Goal: Check status: Check status

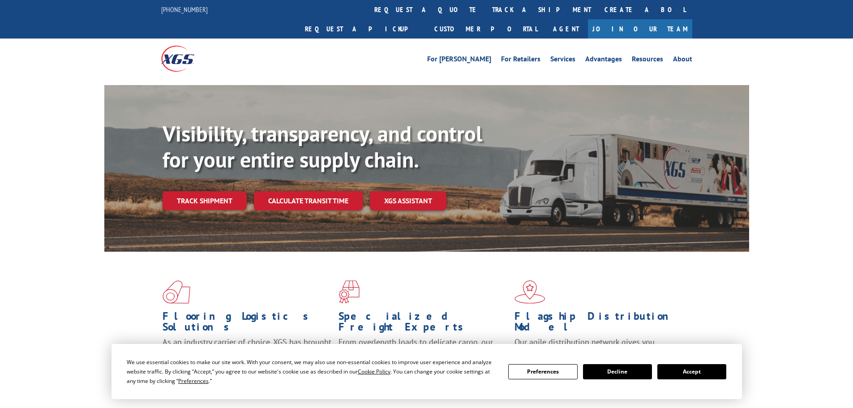
click at [704, 370] on button "Accept" at bounding box center [691, 371] width 69 height 15
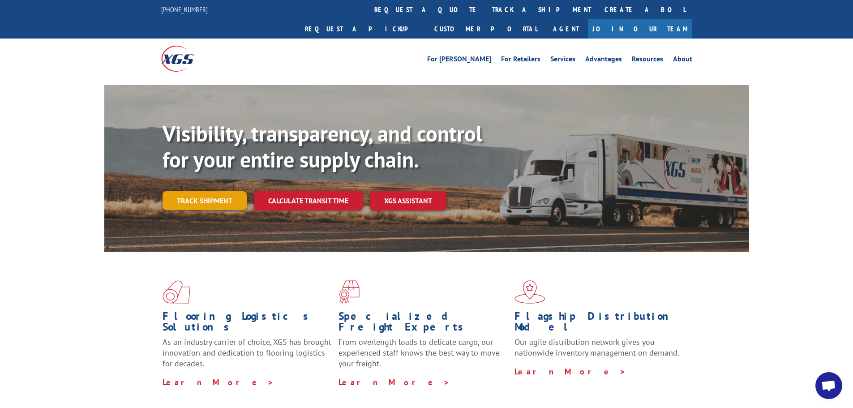
click at [185, 191] on link "Track shipment" at bounding box center [205, 200] width 84 height 19
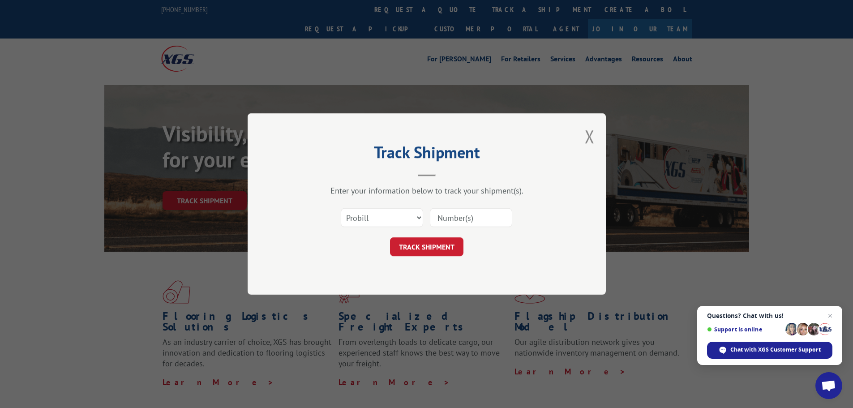
click at [479, 217] on input at bounding box center [471, 217] width 82 height 19
paste input "17478076"
type input "17478076"
click at [436, 248] on button "TRACK SHIPMENT" at bounding box center [426, 246] width 73 height 19
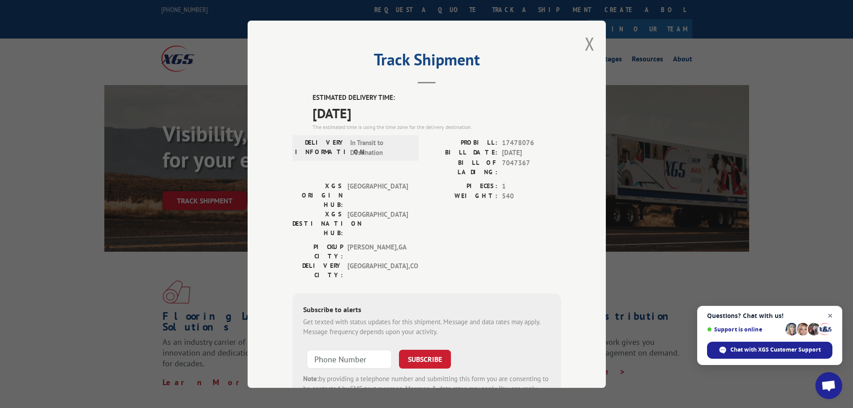
click at [830, 316] on span "Close chat" at bounding box center [830, 315] width 11 height 11
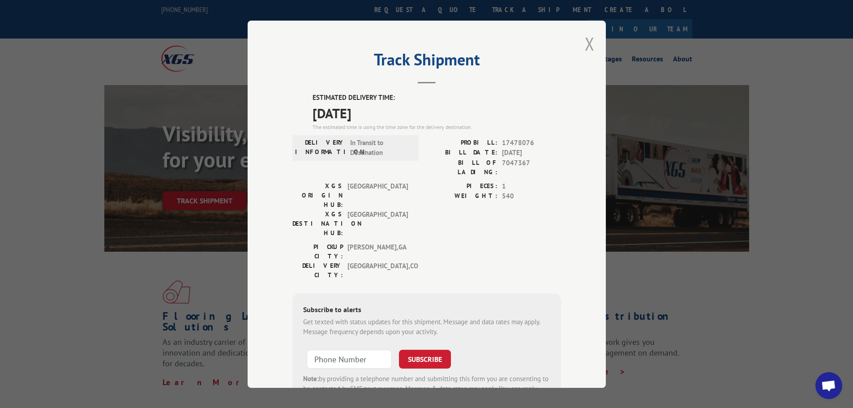
click at [585, 44] on button "Close modal" at bounding box center [590, 44] width 10 height 24
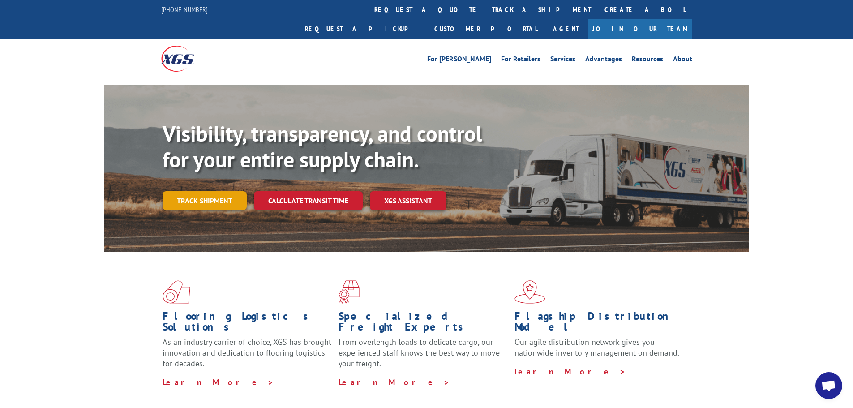
click at [206, 191] on link "Track shipment" at bounding box center [205, 200] width 84 height 19
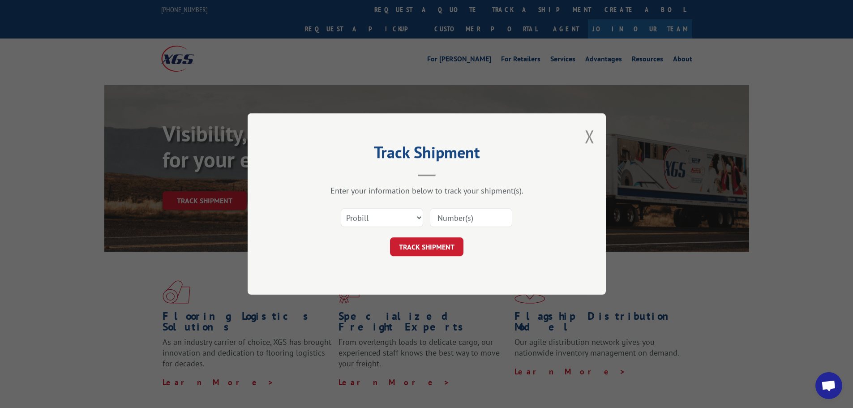
click at [450, 215] on input at bounding box center [471, 217] width 82 height 19
paste input "17233327"
type input "17233327"
click at [445, 246] on button "TRACK SHIPMENT" at bounding box center [426, 246] width 73 height 19
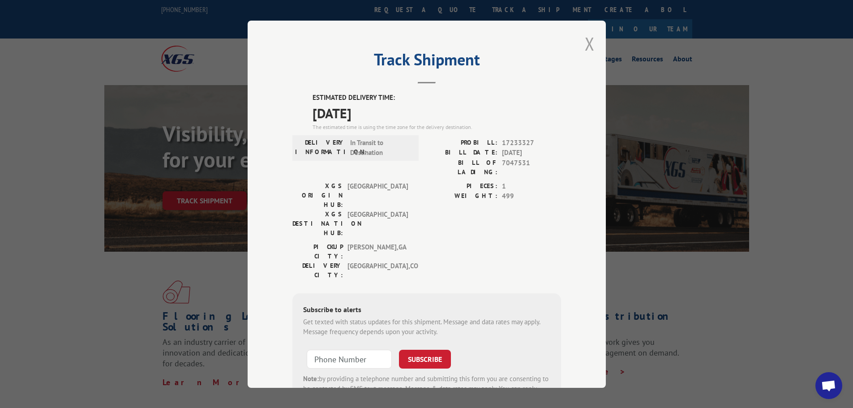
click at [586, 43] on button "Close modal" at bounding box center [590, 44] width 10 height 24
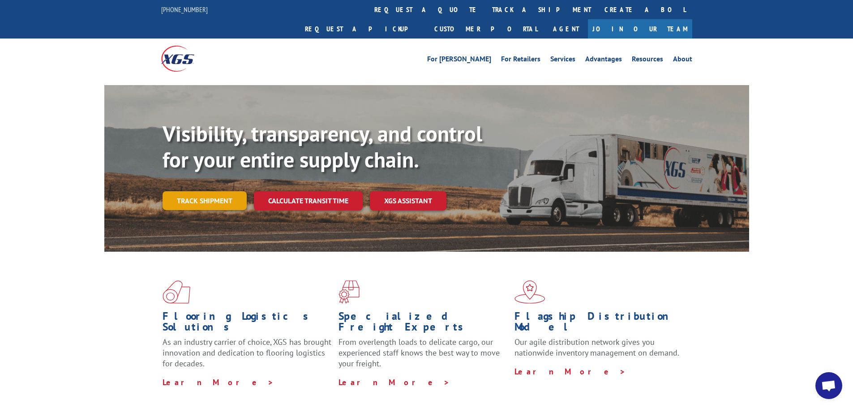
click at [199, 191] on link "Track shipment" at bounding box center [205, 200] width 84 height 19
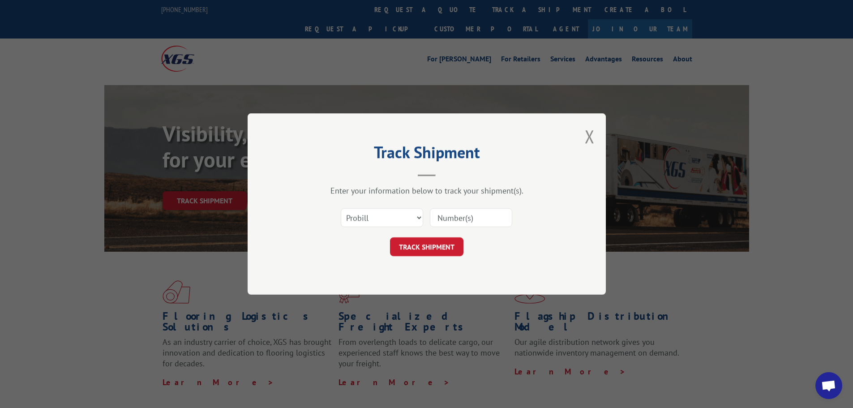
click at [478, 226] on input at bounding box center [471, 217] width 82 height 19
paste input "0118274038"
type input "0118274038"
click at [441, 242] on button "TRACK SHIPMENT" at bounding box center [426, 246] width 73 height 19
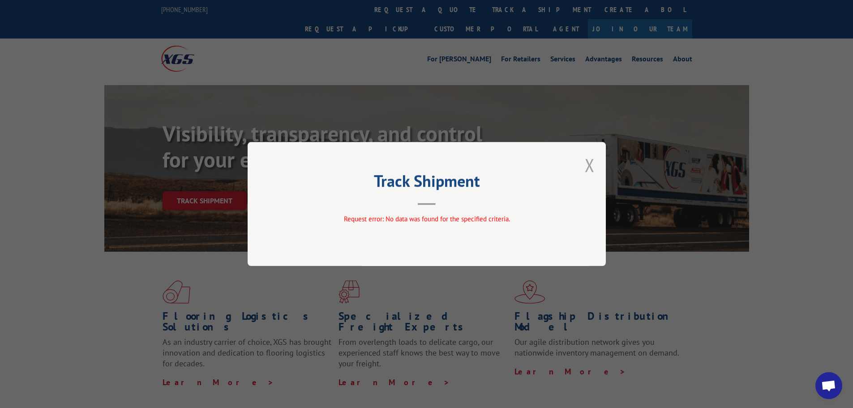
click at [590, 163] on button "Close modal" at bounding box center [590, 165] width 10 height 24
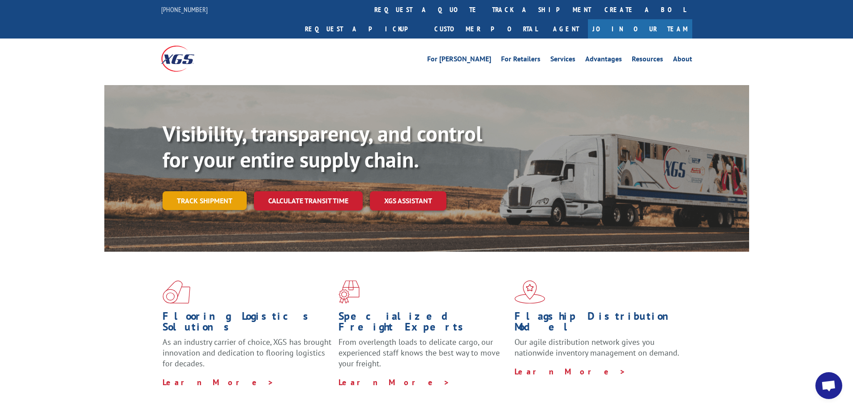
click at [202, 191] on link "Track shipment" at bounding box center [205, 200] width 84 height 19
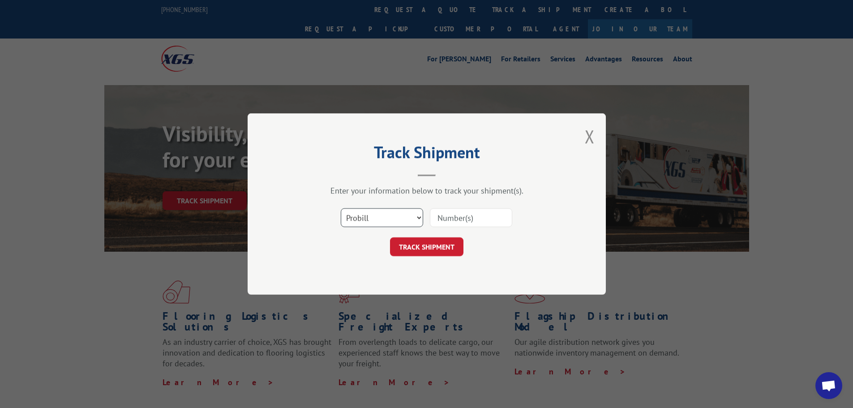
click at [417, 221] on select "Select category... Probill BOL PO" at bounding box center [382, 217] width 82 height 19
click at [588, 136] on button "Close modal" at bounding box center [590, 136] width 10 height 24
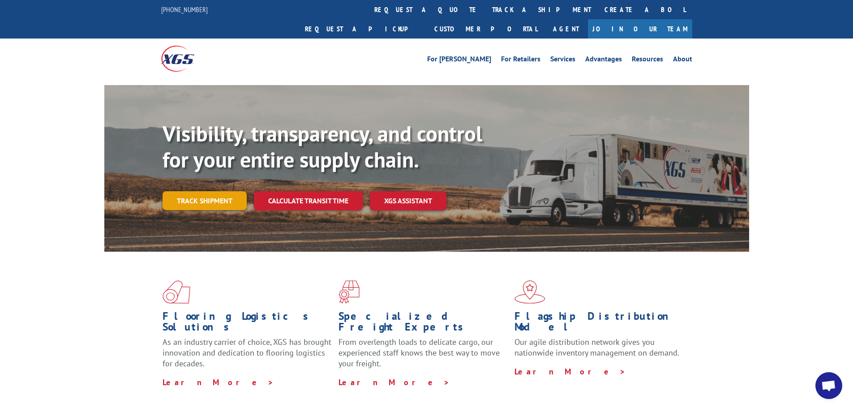
click at [227, 191] on link "Track shipment" at bounding box center [205, 200] width 84 height 19
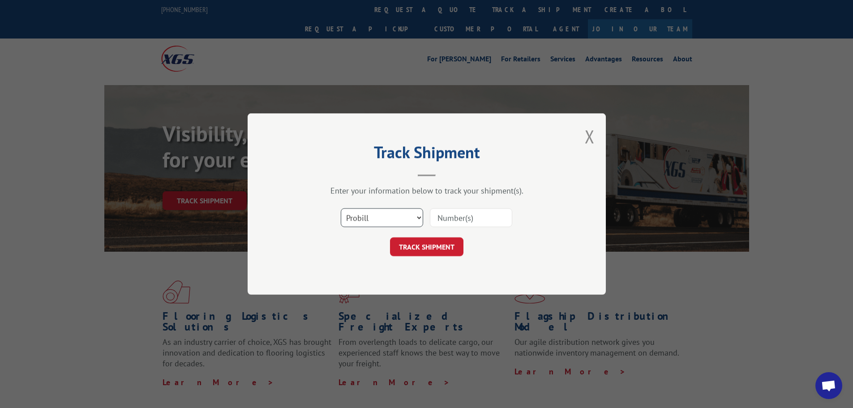
click at [412, 221] on select "Select category... Probill BOL PO" at bounding box center [382, 217] width 82 height 19
select select "bol"
click at [341, 208] on select "Select category... Probill BOL PO" at bounding box center [382, 217] width 82 height 19
click at [447, 217] on input at bounding box center [471, 217] width 82 height 19
paste input "5510681"
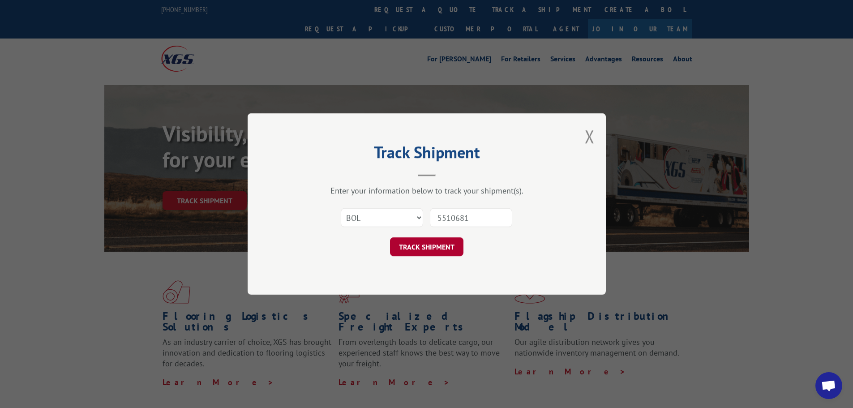
type input "5510681"
click at [435, 251] on button "TRACK SHIPMENT" at bounding box center [426, 246] width 73 height 19
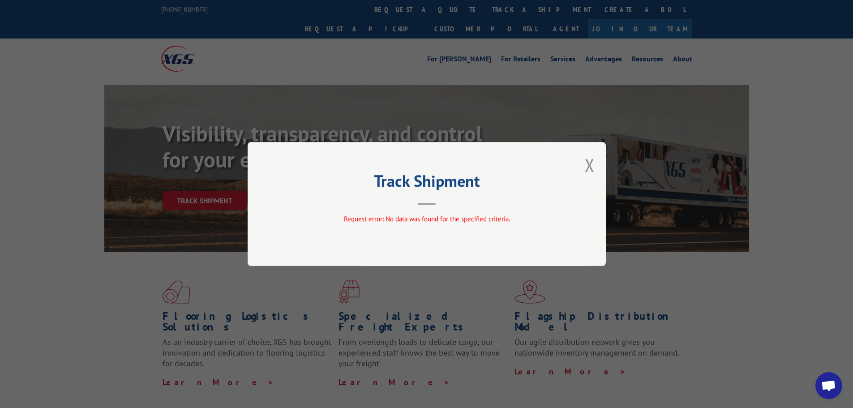
click at [588, 161] on button "Close modal" at bounding box center [590, 165] width 10 height 24
